Goal: Understand process/instructions: Learn about a topic

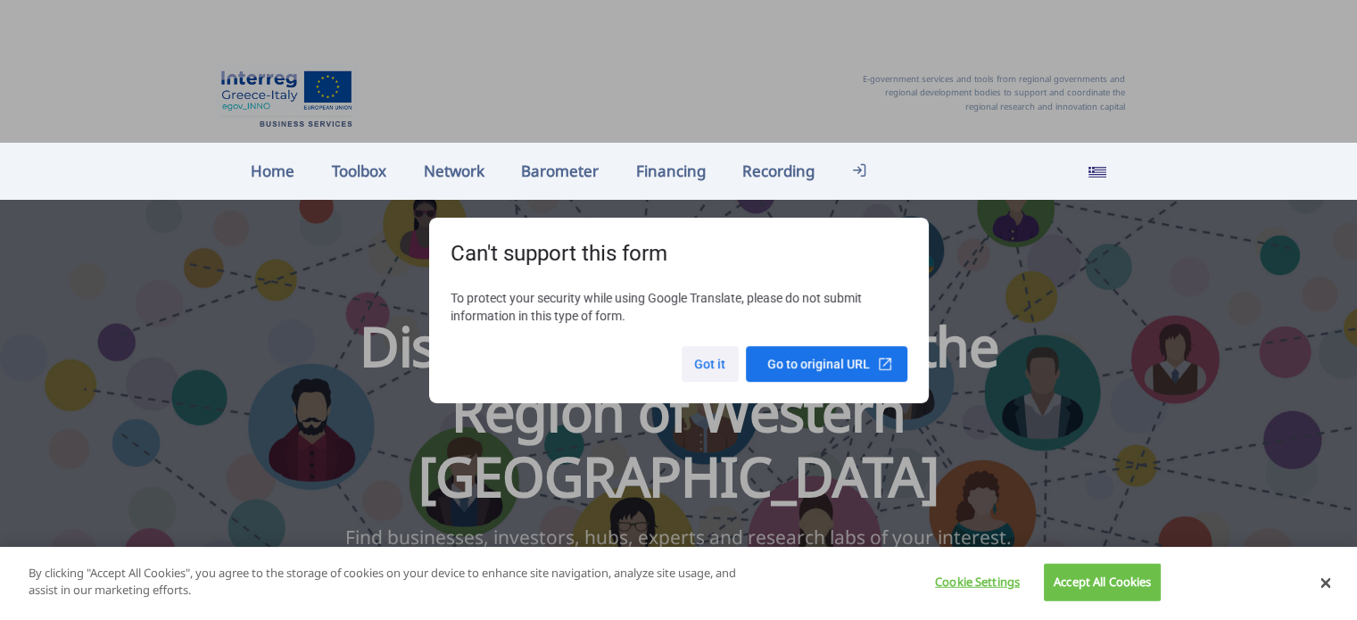
click at [696, 368] on span at bounding box center [710, 364] width 57 height 43
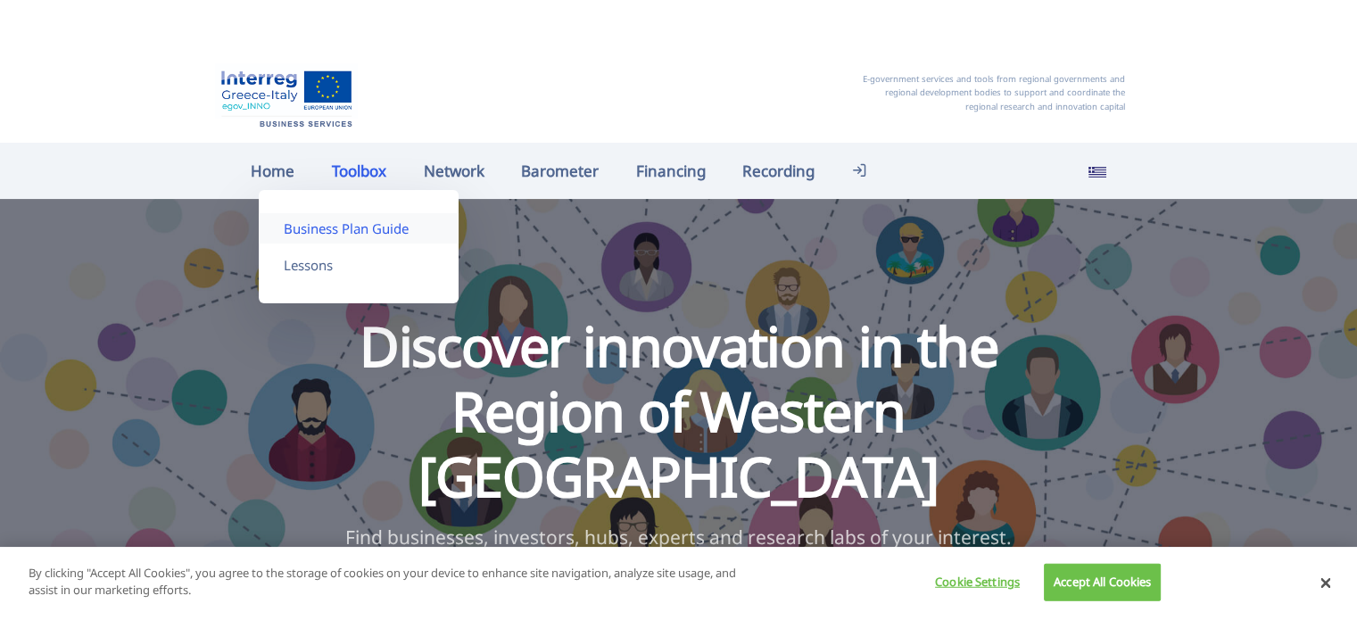
click at [318, 226] on font "Business Plan Guide" at bounding box center [346, 229] width 125 height 18
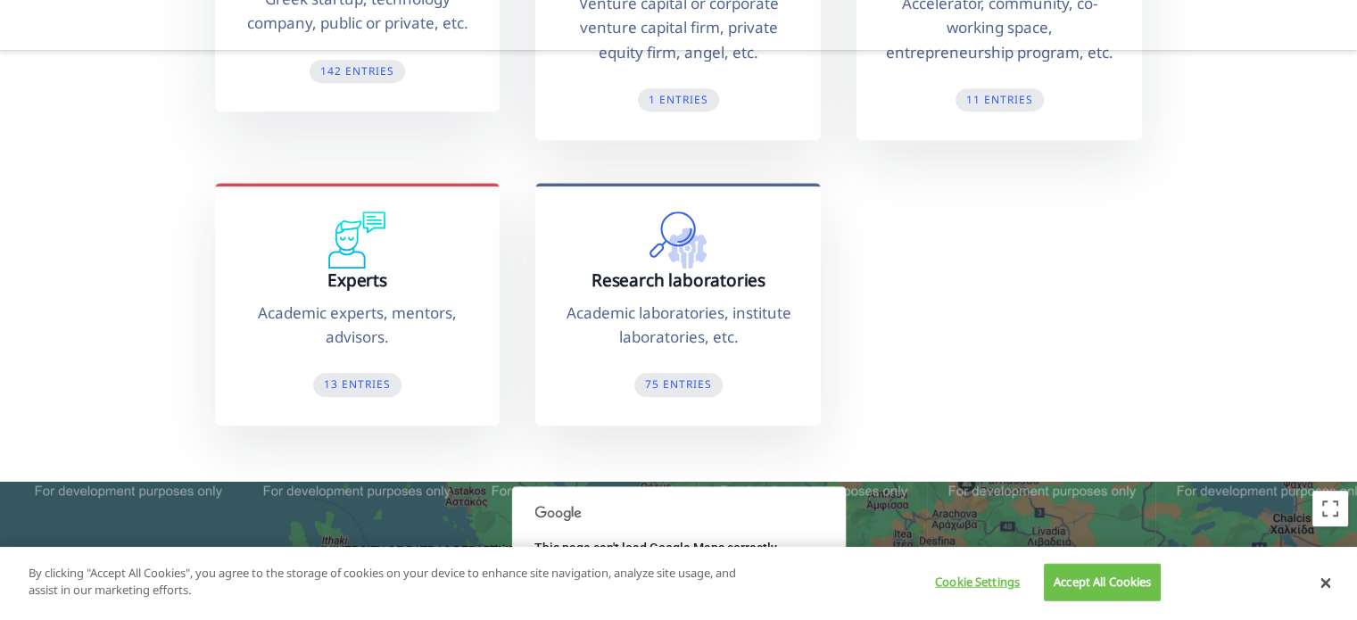
scroll to position [1428, 0]
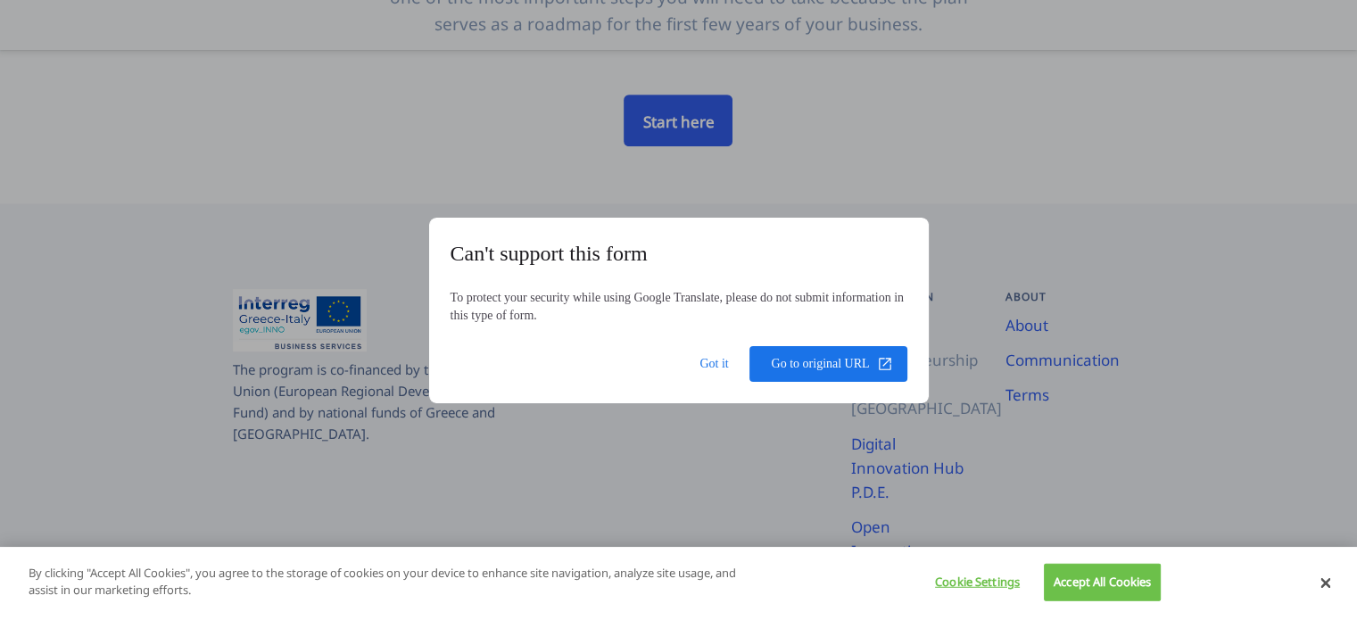
scroll to position [625, 0]
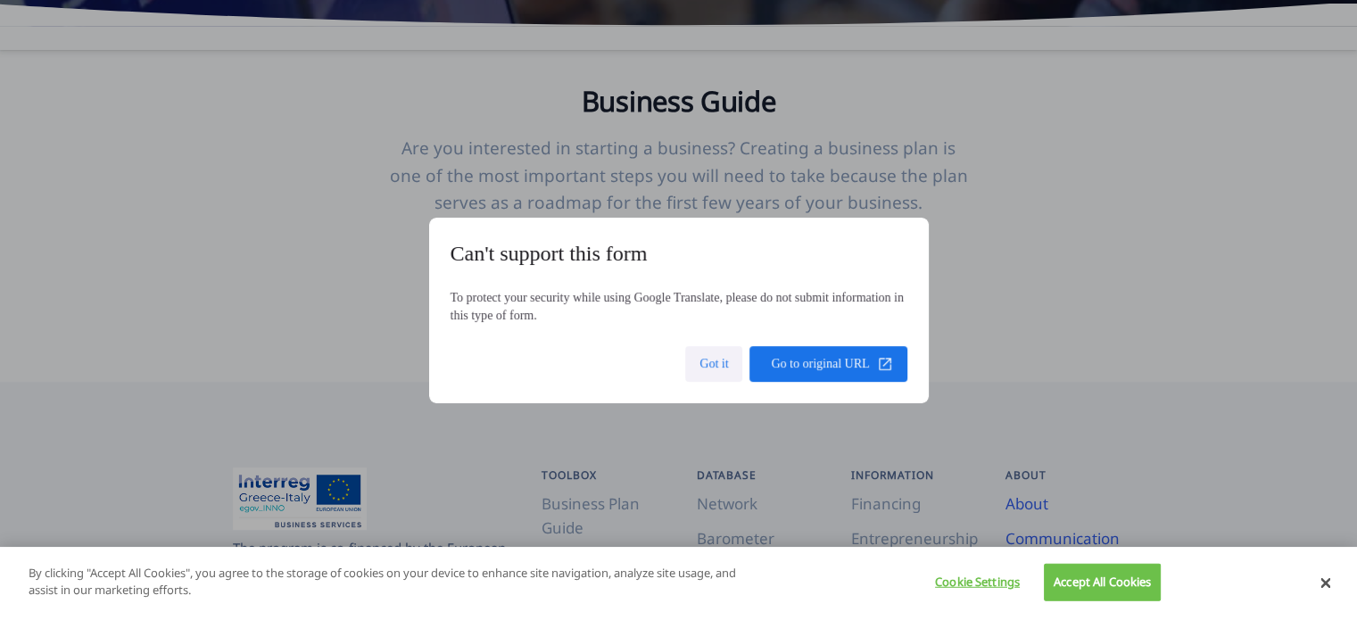
click at [718, 361] on span at bounding box center [713, 364] width 57 height 43
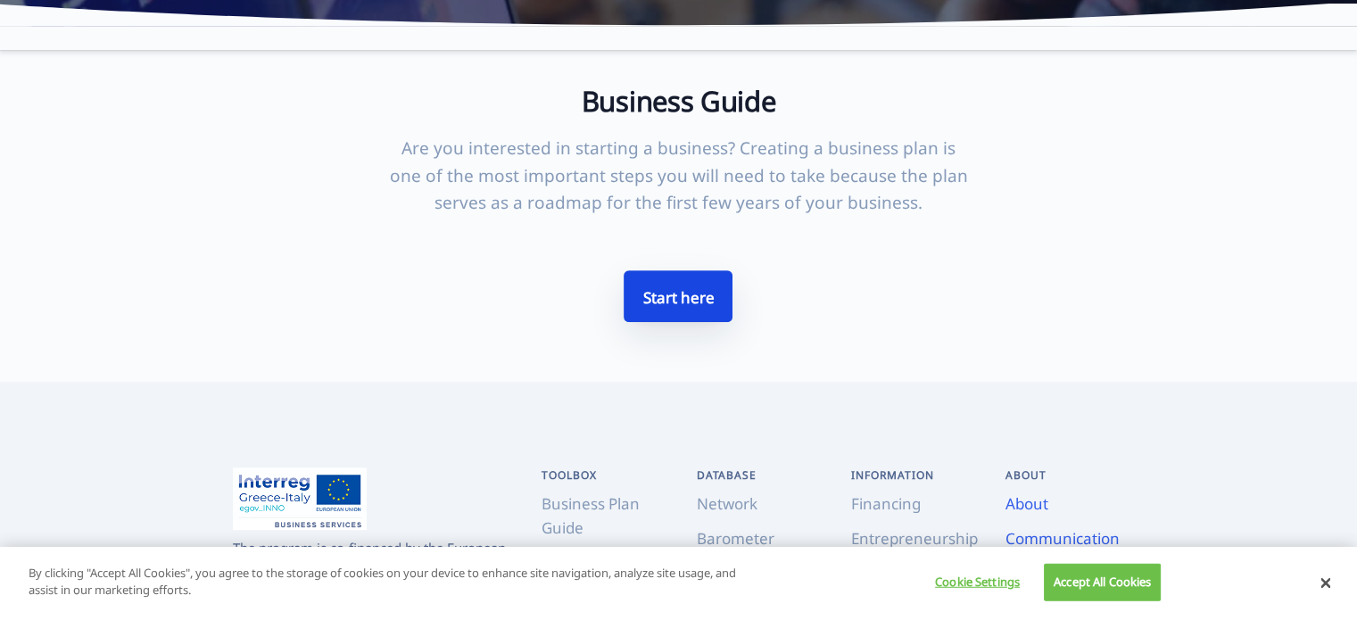
click at [709, 290] on font "Start here" at bounding box center [678, 297] width 71 height 21
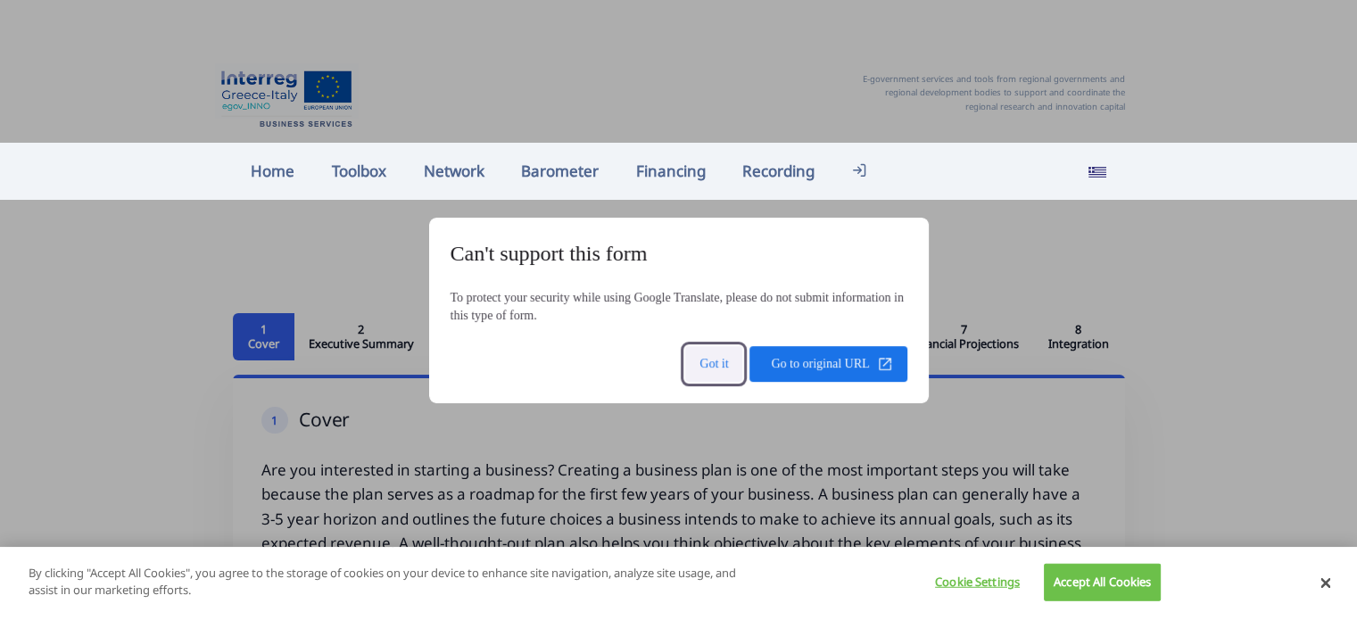
click at [710, 362] on span at bounding box center [713, 364] width 57 height 43
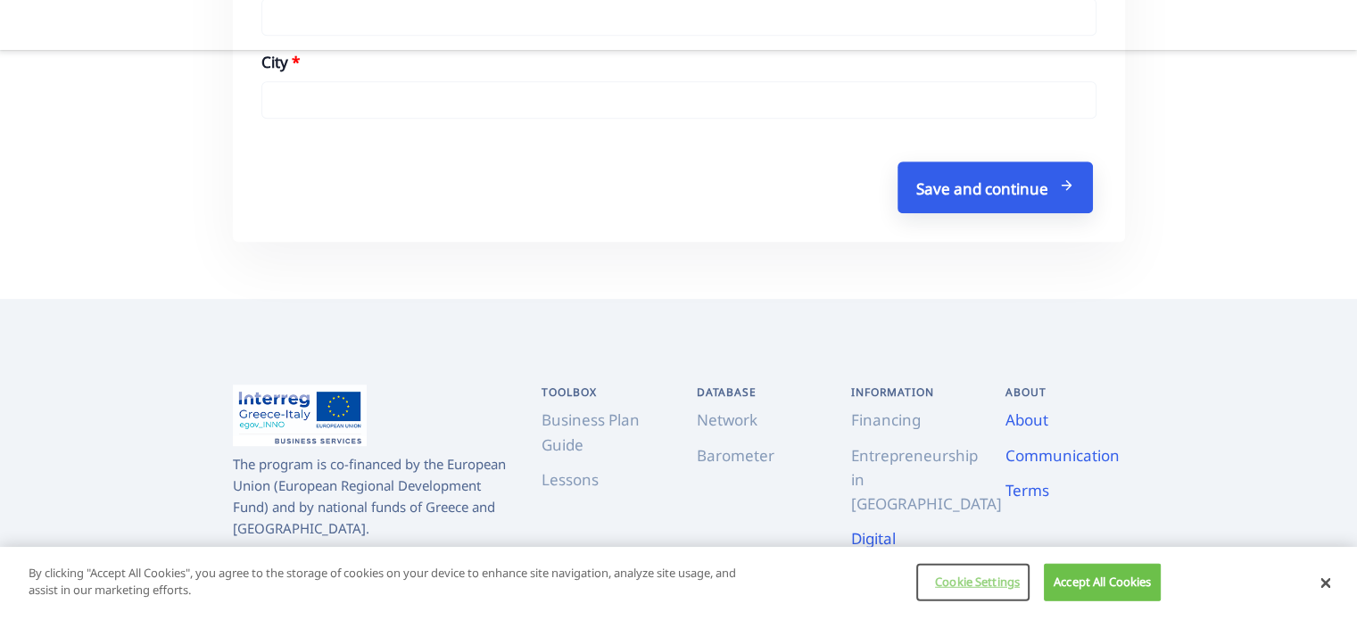
scroll to position [1233, 0]
